Goal: Task Accomplishment & Management: Use online tool/utility

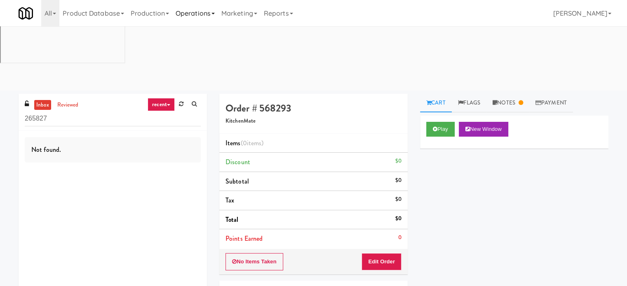
click at [201, 16] on link "Operations" at bounding box center [195, 13] width 46 height 26
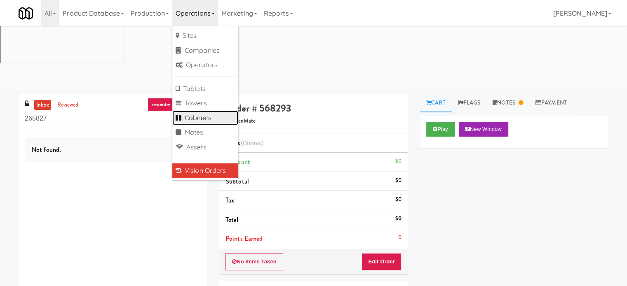
click at [210, 119] on link "Cabinets" at bounding box center [205, 118] width 66 height 15
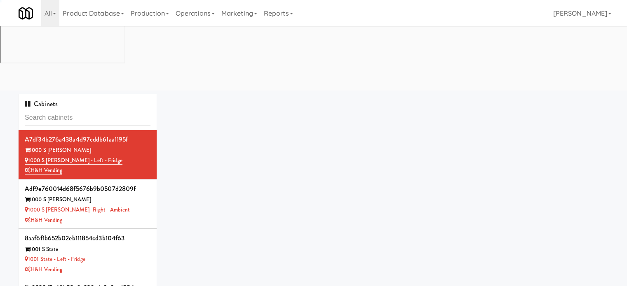
click at [108, 110] on input "text" at bounding box center [88, 117] width 126 height 15
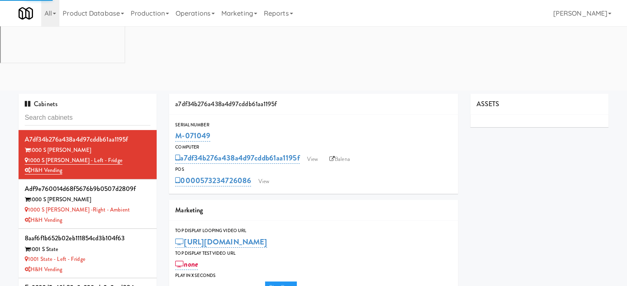
type input "3"
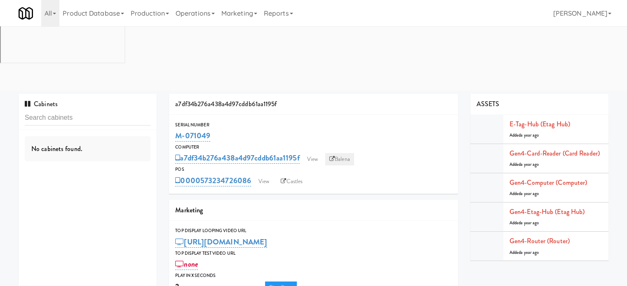
click at [345, 153] on link "Balena" at bounding box center [339, 159] width 29 height 12
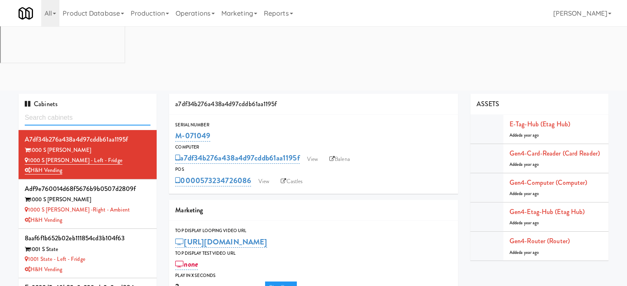
click at [80, 110] on input "text" at bounding box center [88, 117] width 126 height 15
paste input "Flats at [GEOGRAPHIC_DATA]"
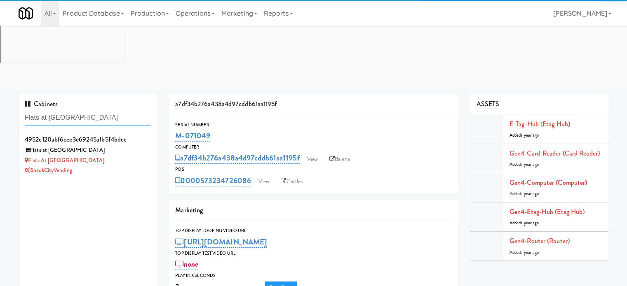
type input "Flats at [GEOGRAPHIC_DATA]"
click at [123, 166] on div "SnackCityVending" at bounding box center [88, 171] width 126 height 10
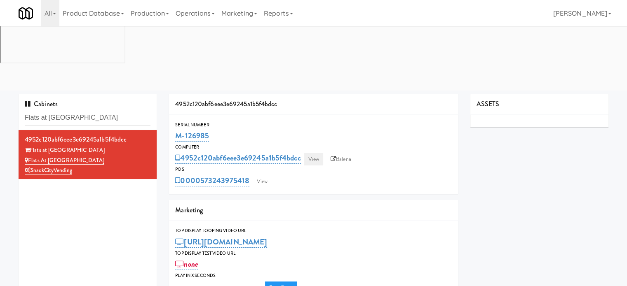
type input "3"
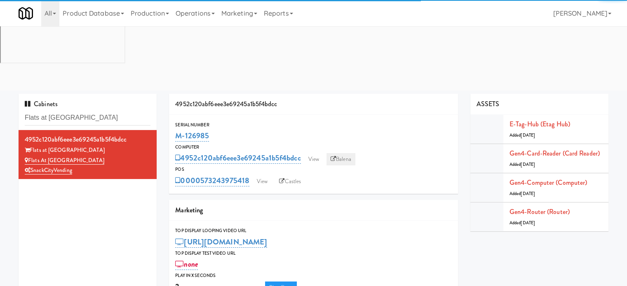
click at [344, 153] on link "Balena" at bounding box center [340, 159] width 29 height 12
